Goal: Register for event/course

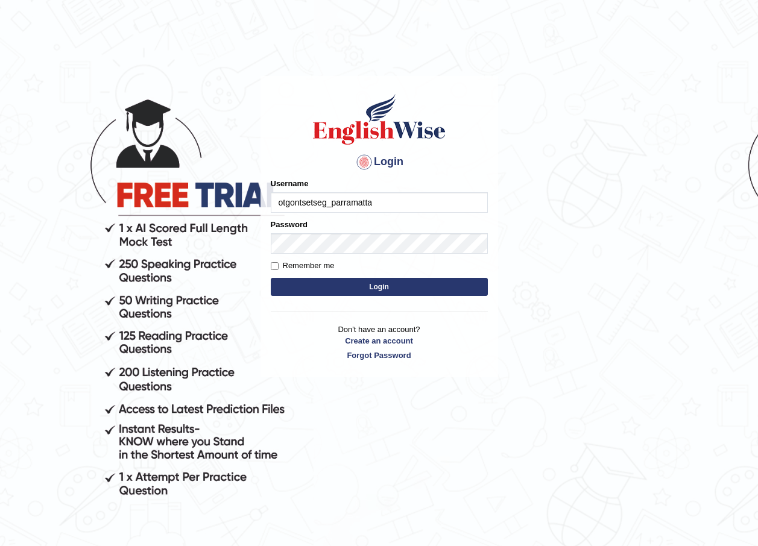
click at [379, 200] on input "otgontsetseg_parramatta" at bounding box center [379, 202] width 217 height 20
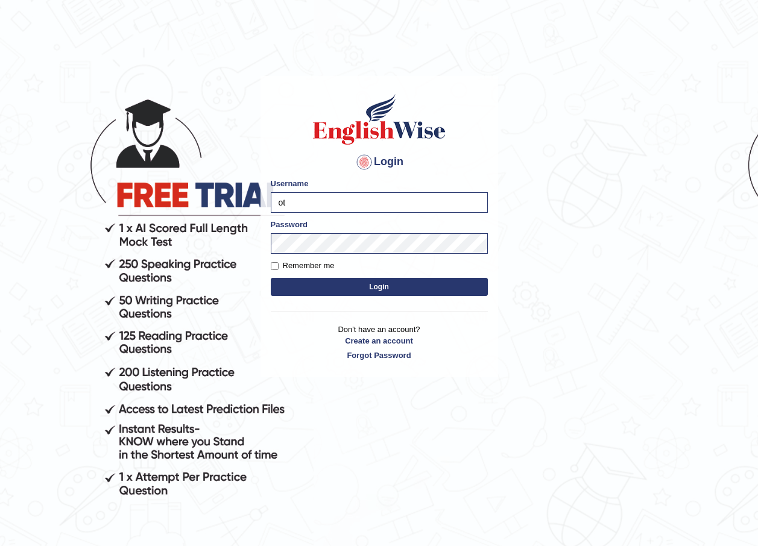
type input "o"
type input "munachhetri_parramatta"
click at [559, 397] on body "Login Please fix the following errors: Username munachhetri_parramatta Password…" at bounding box center [379, 311] width 758 height 546
click at [412, 289] on button "Login" at bounding box center [379, 287] width 217 height 18
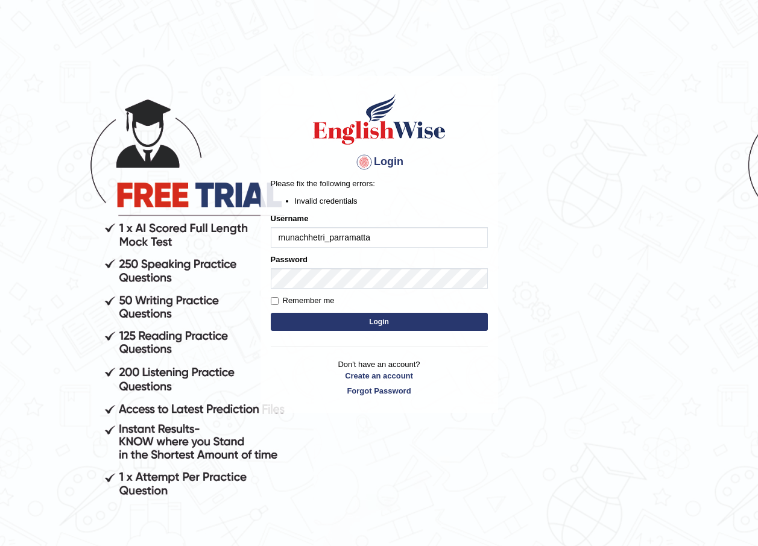
click at [331, 241] on input "munachhetri_parramatta" at bounding box center [379, 237] width 217 height 20
type input "munachhetri_parramatta"
click at [362, 324] on button "Login" at bounding box center [379, 322] width 217 height 18
click at [358, 313] on button "Login" at bounding box center [379, 322] width 217 height 18
click at [330, 239] on input "munachhetri_parramatta" at bounding box center [379, 237] width 217 height 20
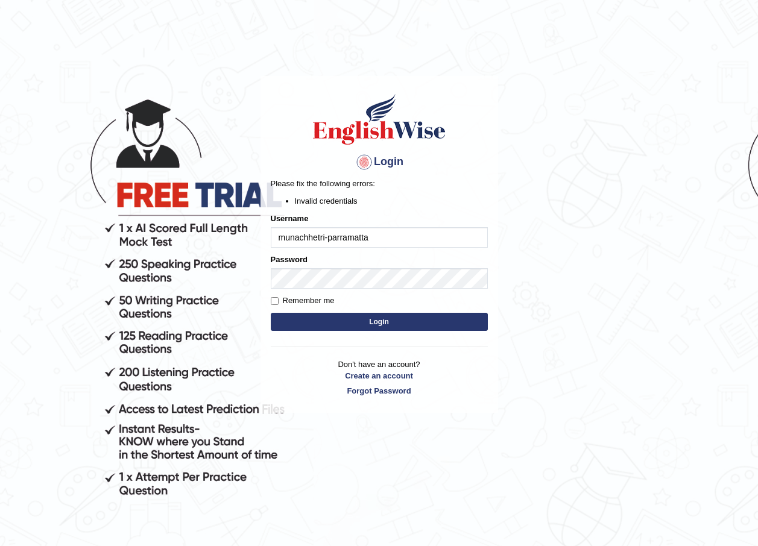
type input "munachhetri-parramatta"
click at [356, 322] on button "Login" at bounding box center [379, 322] width 217 height 18
click at [358, 322] on button "Login" at bounding box center [379, 322] width 217 height 18
click at [371, 239] on input "munachhetri-parramatta" at bounding box center [379, 237] width 217 height 20
type input "m"
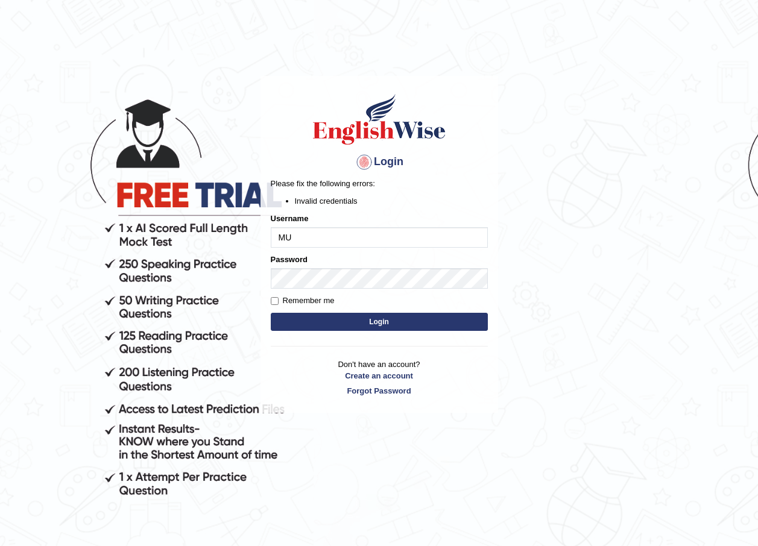
type input "M"
type input "munachhetri-parramatta"
click at [338, 322] on button "Login" at bounding box center [379, 322] width 217 height 18
click at [372, 237] on input "munachhetri-parramatta" at bounding box center [379, 237] width 217 height 20
type input "m"
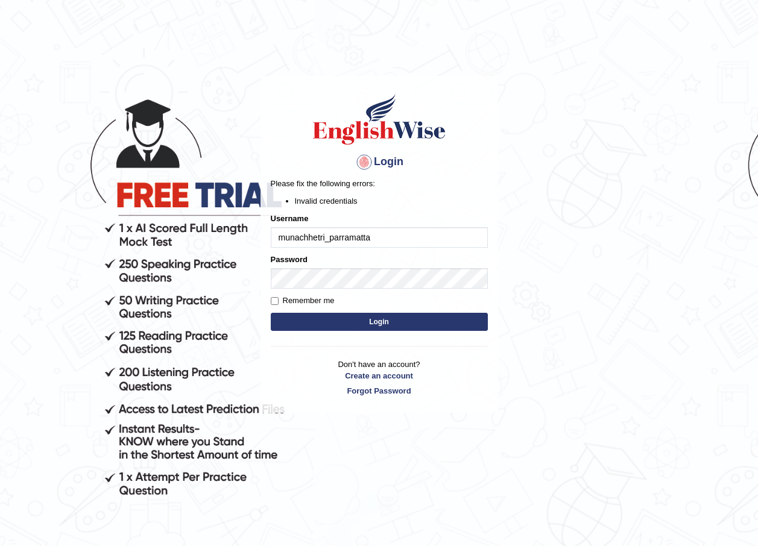
type input "munachhetri_parramatta"
click at [440, 366] on p "Don't have an account? Create an account Forgot Password" at bounding box center [379, 377] width 217 height 37
click at [592, 452] on body "Login Please fix the following errors: Invalid credentials Username munachhetri…" at bounding box center [379, 311] width 758 height 546
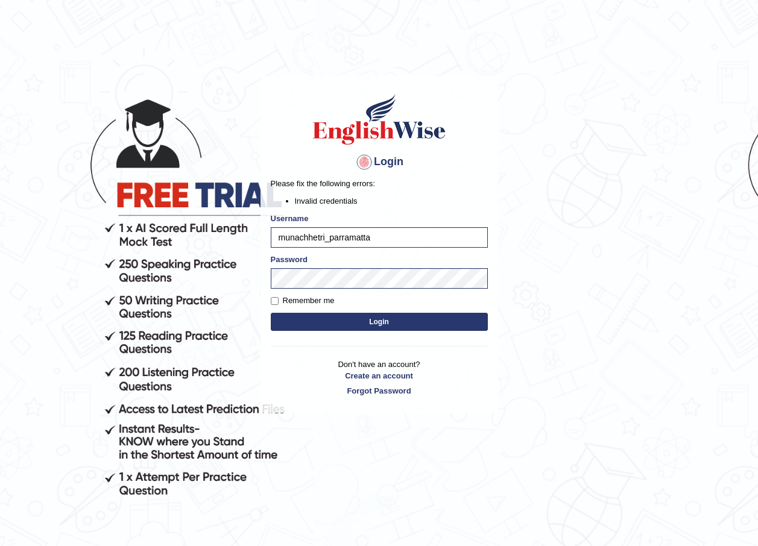
click at [363, 319] on button "Login" at bounding box center [379, 322] width 217 height 18
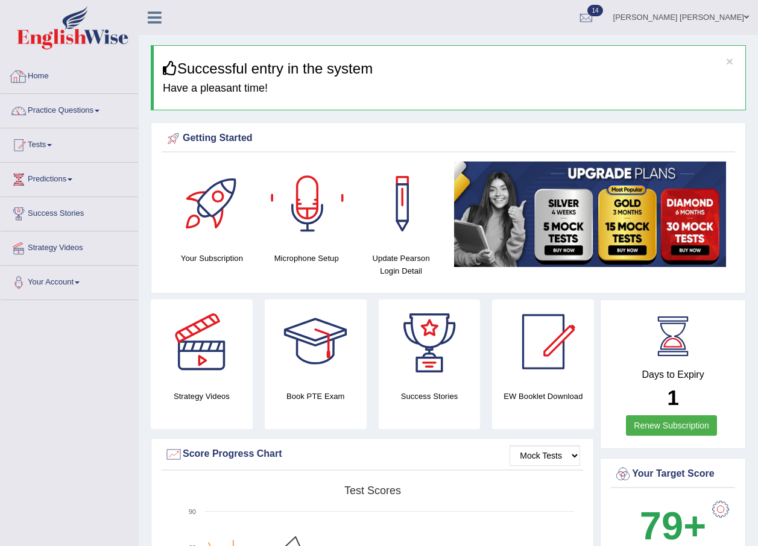
click at [40, 74] on link "Home" at bounding box center [69, 75] width 137 height 30
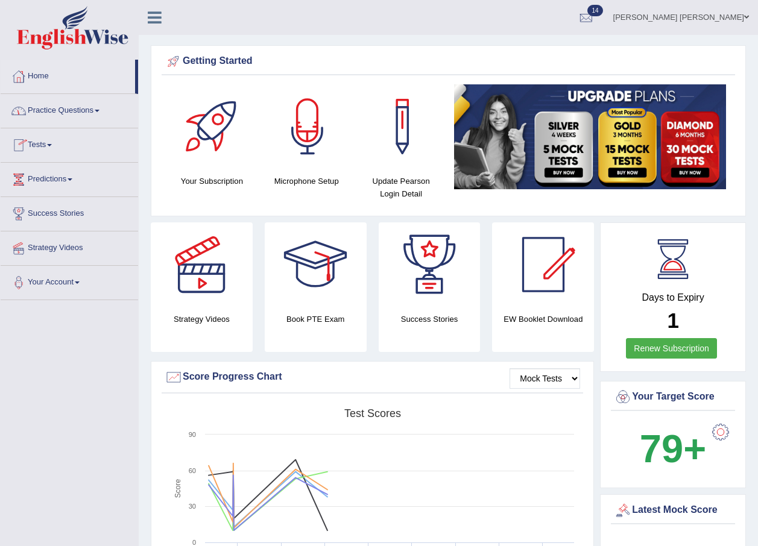
click at [51, 144] on span at bounding box center [49, 145] width 5 height 2
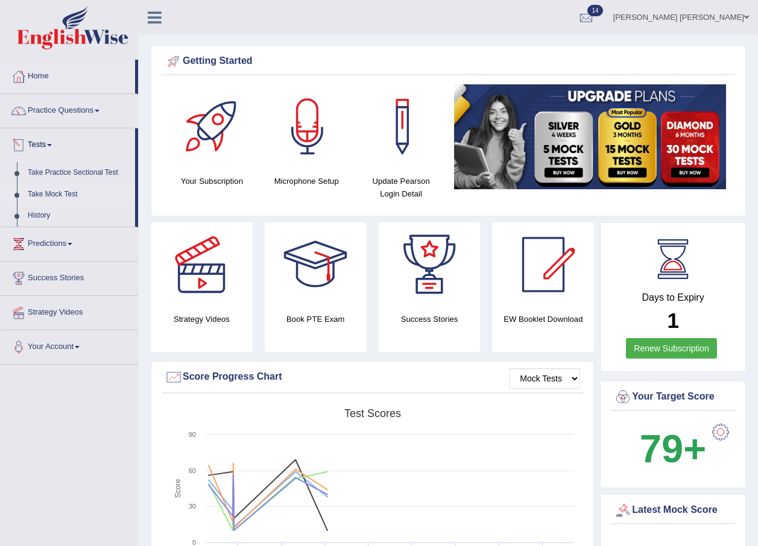
click at [56, 193] on link "Take Mock Test" at bounding box center [78, 195] width 113 height 22
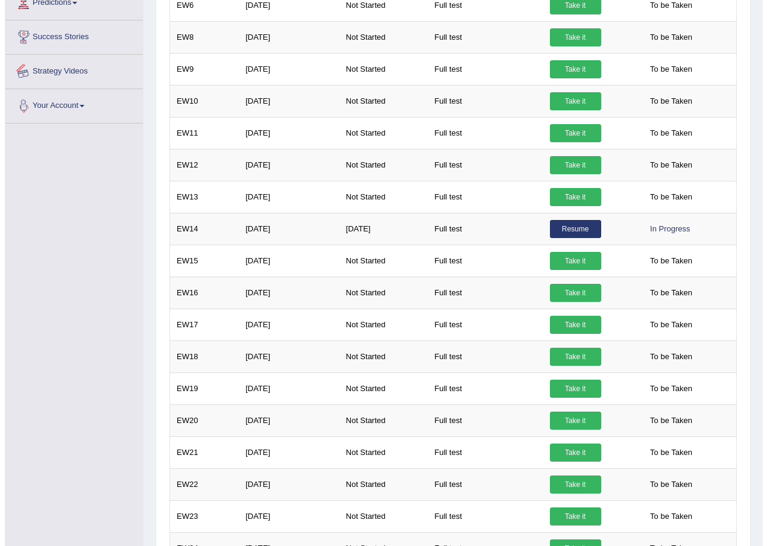
scroll to position [543, 0]
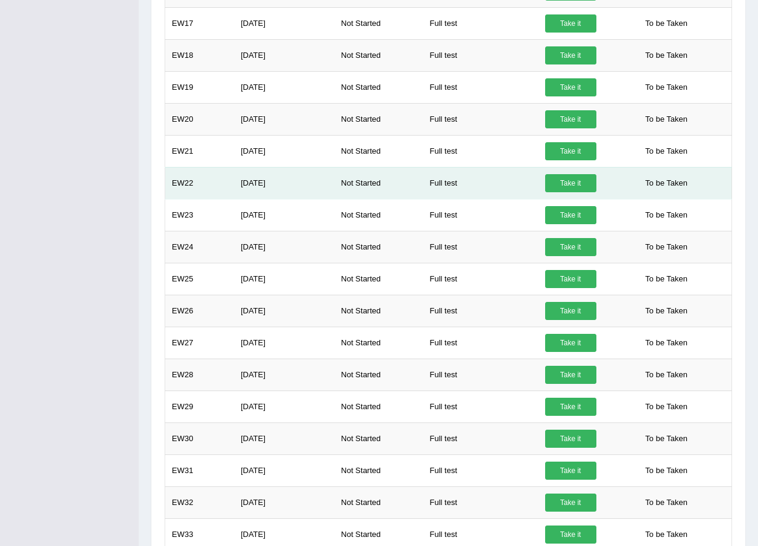
click at [568, 189] on link "Take it" at bounding box center [570, 183] width 51 height 18
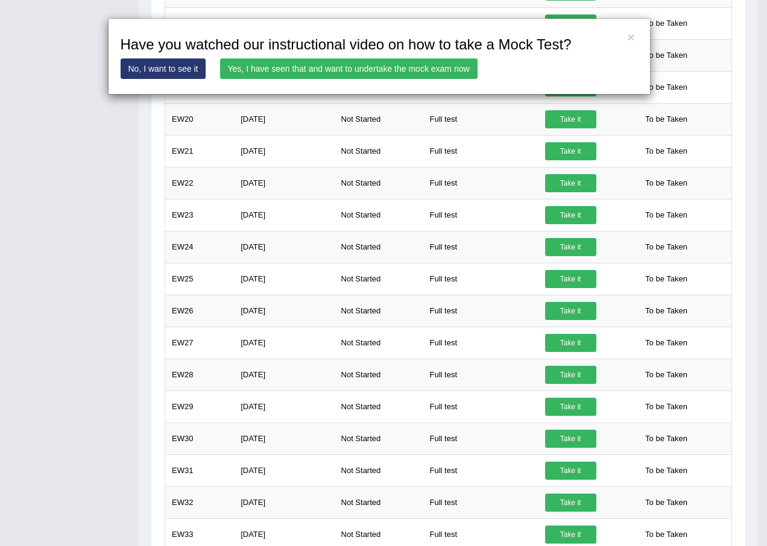
click at [350, 68] on link "Yes, I have seen that and want to undertake the mock exam now" at bounding box center [348, 68] width 257 height 20
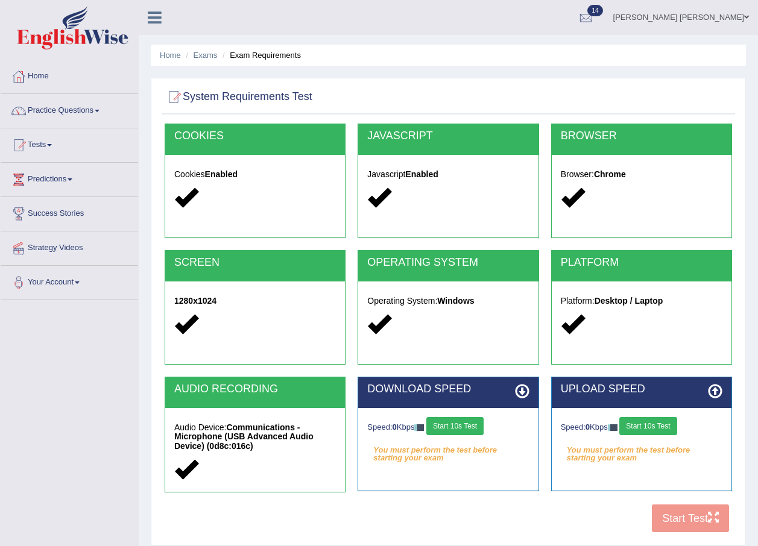
click at [468, 431] on button "Start 10s Test" at bounding box center [454, 426] width 57 height 18
click at [633, 430] on button "Start 10s Test" at bounding box center [647, 426] width 57 height 18
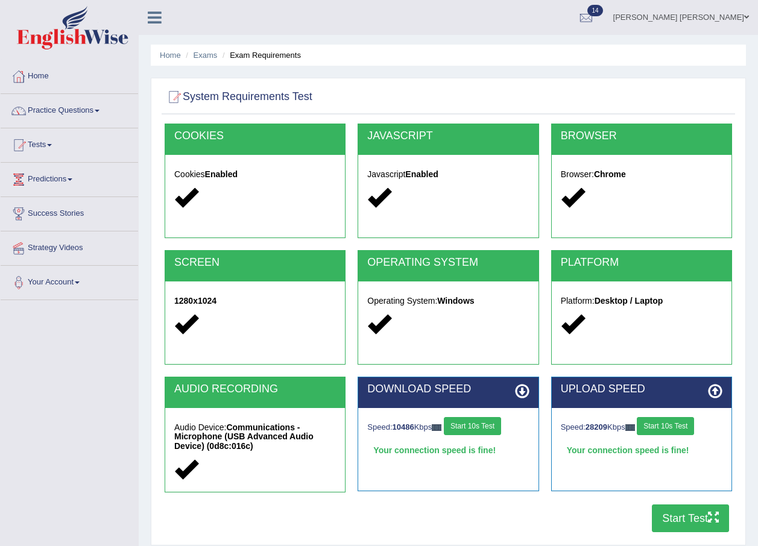
click at [675, 518] on button "Start Test" at bounding box center [690, 519] width 77 height 28
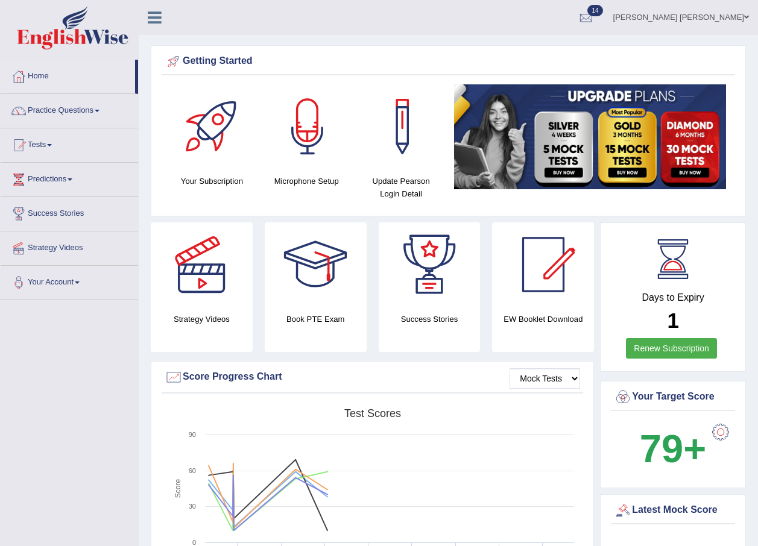
click at [52, 145] on span at bounding box center [49, 145] width 5 height 2
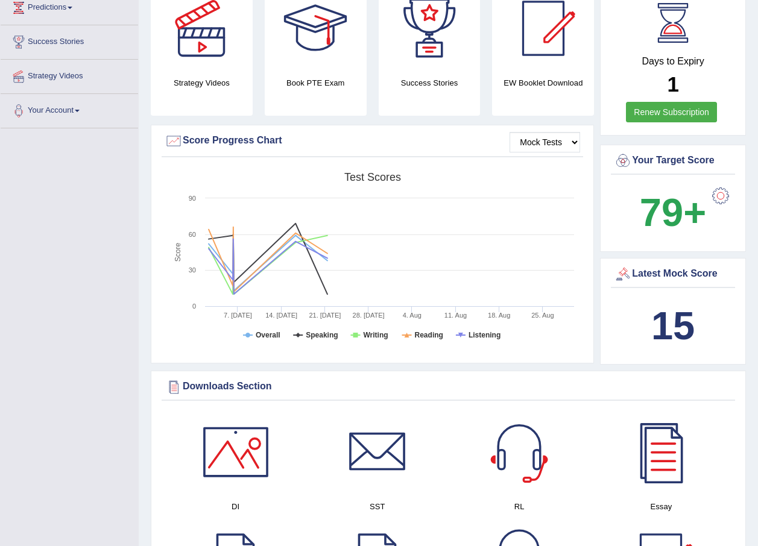
scroll to position [121, 0]
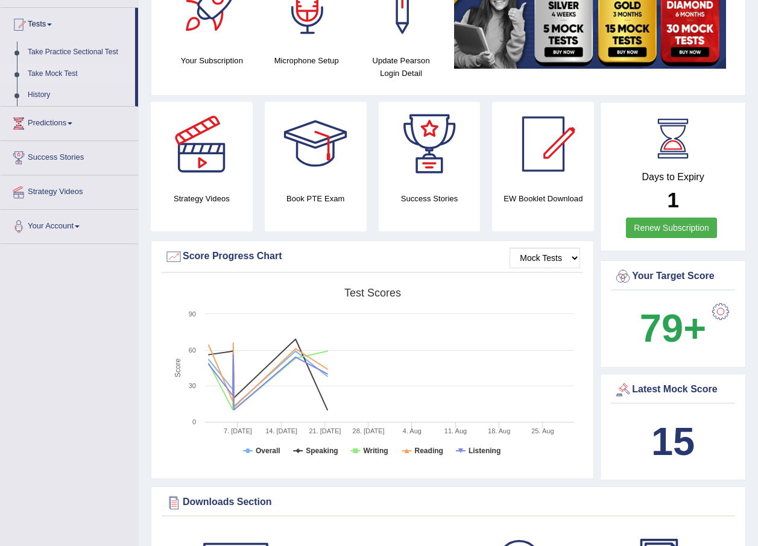
click at [77, 75] on link "Take Mock Test" at bounding box center [78, 74] width 113 height 22
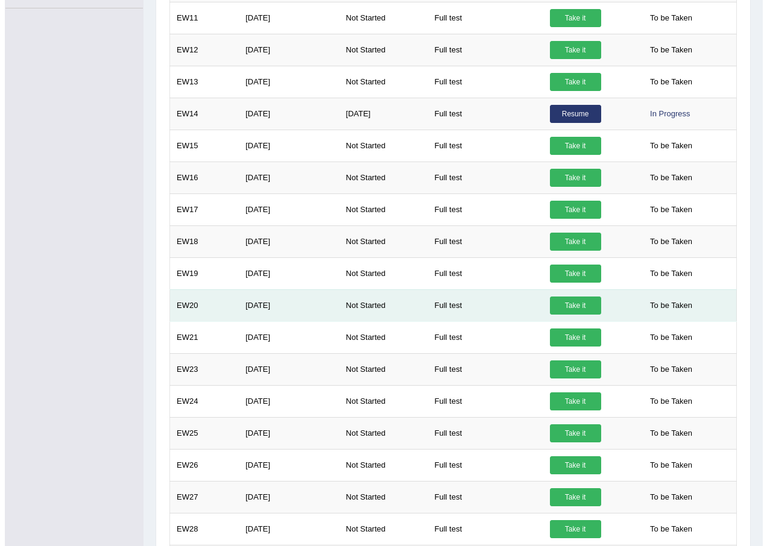
scroll to position [362, 0]
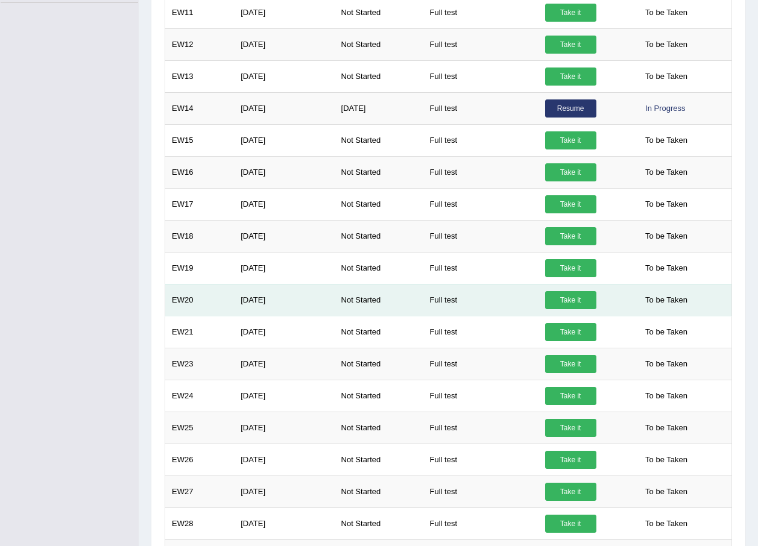
click at [574, 301] on link "Take it" at bounding box center [570, 300] width 51 height 18
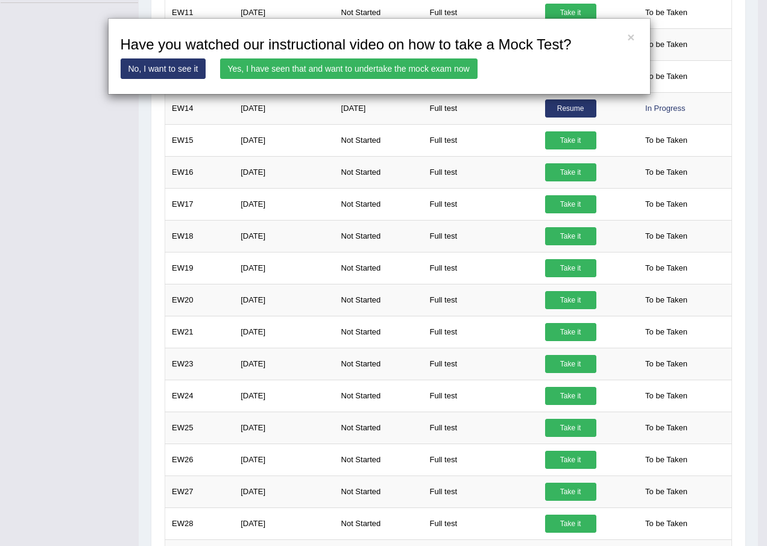
click at [303, 66] on link "Yes, I have seen that and want to undertake the mock exam now" at bounding box center [348, 68] width 257 height 20
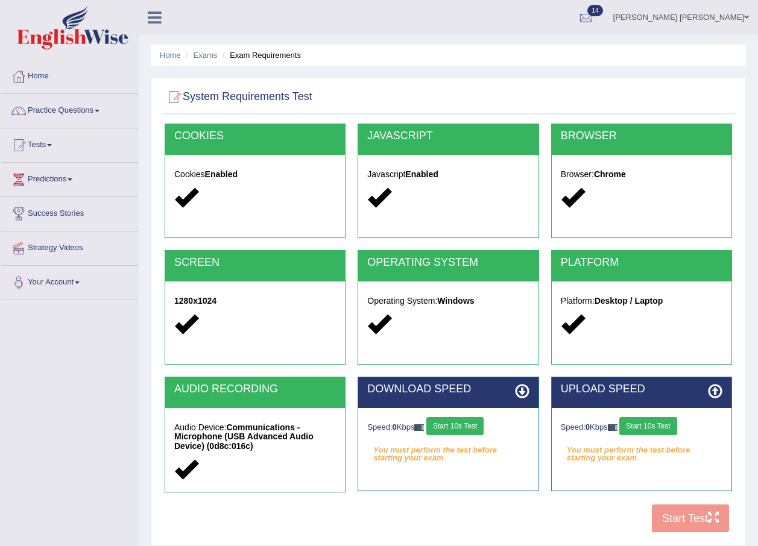
click at [466, 430] on button "Start 10s Test" at bounding box center [454, 426] width 57 height 18
click at [647, 426] on button "Start 10s Test" at bounding box center [647, 426] width 57 height 18
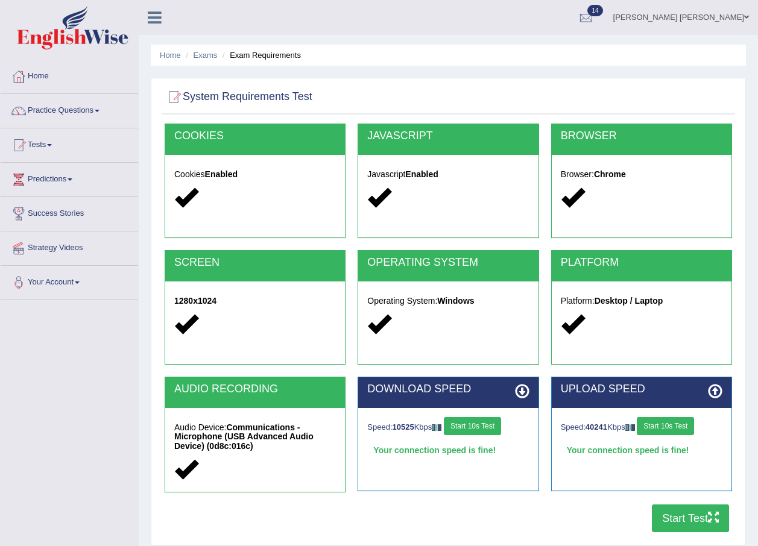
click at [681, 521] on button "Start Test" at bounding box center [690, 519] width 77 height 28
